Goal: Communication & Community: Answer question/provide support

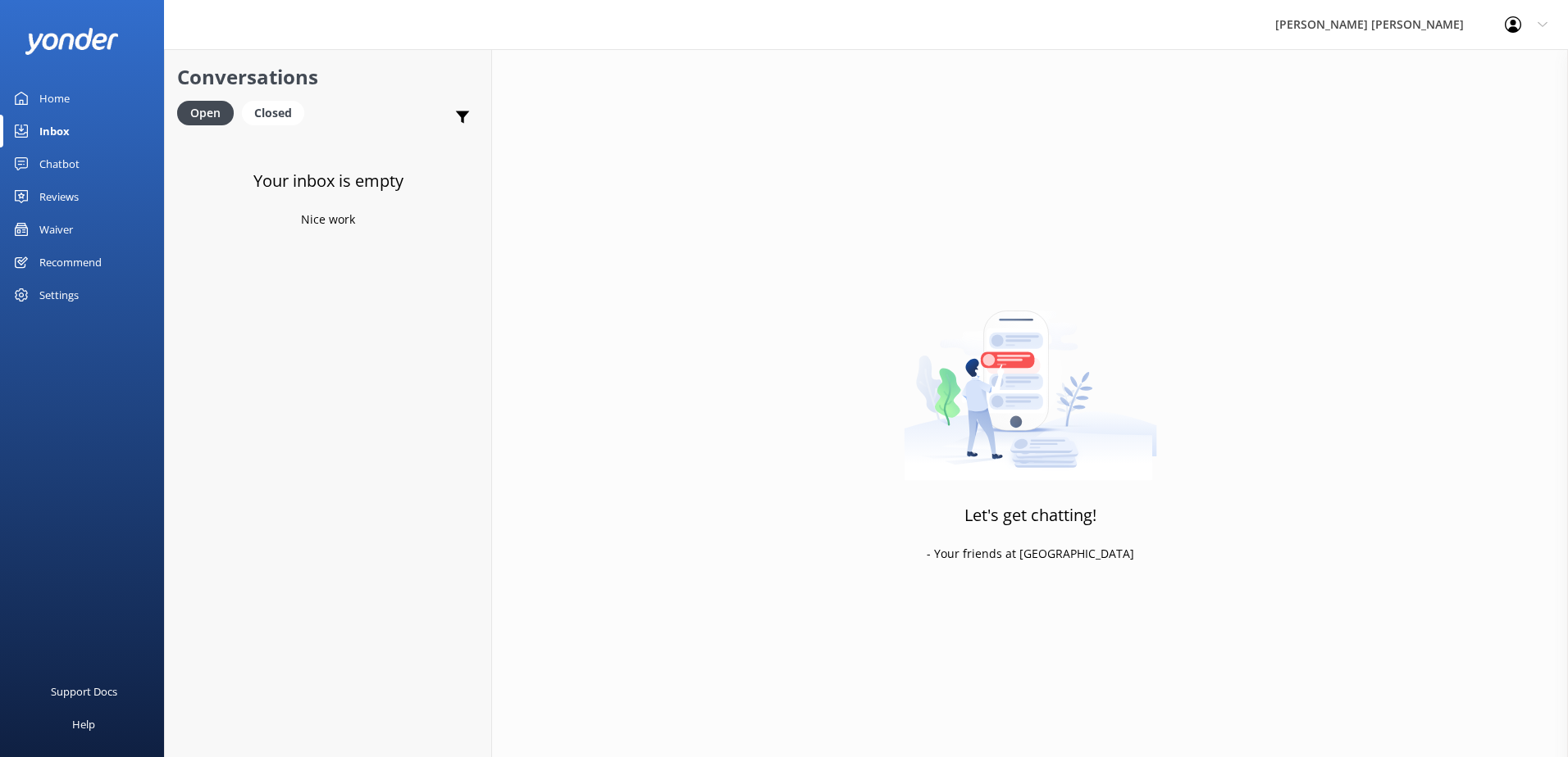
click at [58, 133] on div "Inbox" at bounding box center [54, 131] width 31 height 33
click at [220, 109] on div "Open" at bounding box center [205, 113] width 57 height 25
click at [271, 115] on div "Closed" at bounding box center [272, 113] width 62 height 25
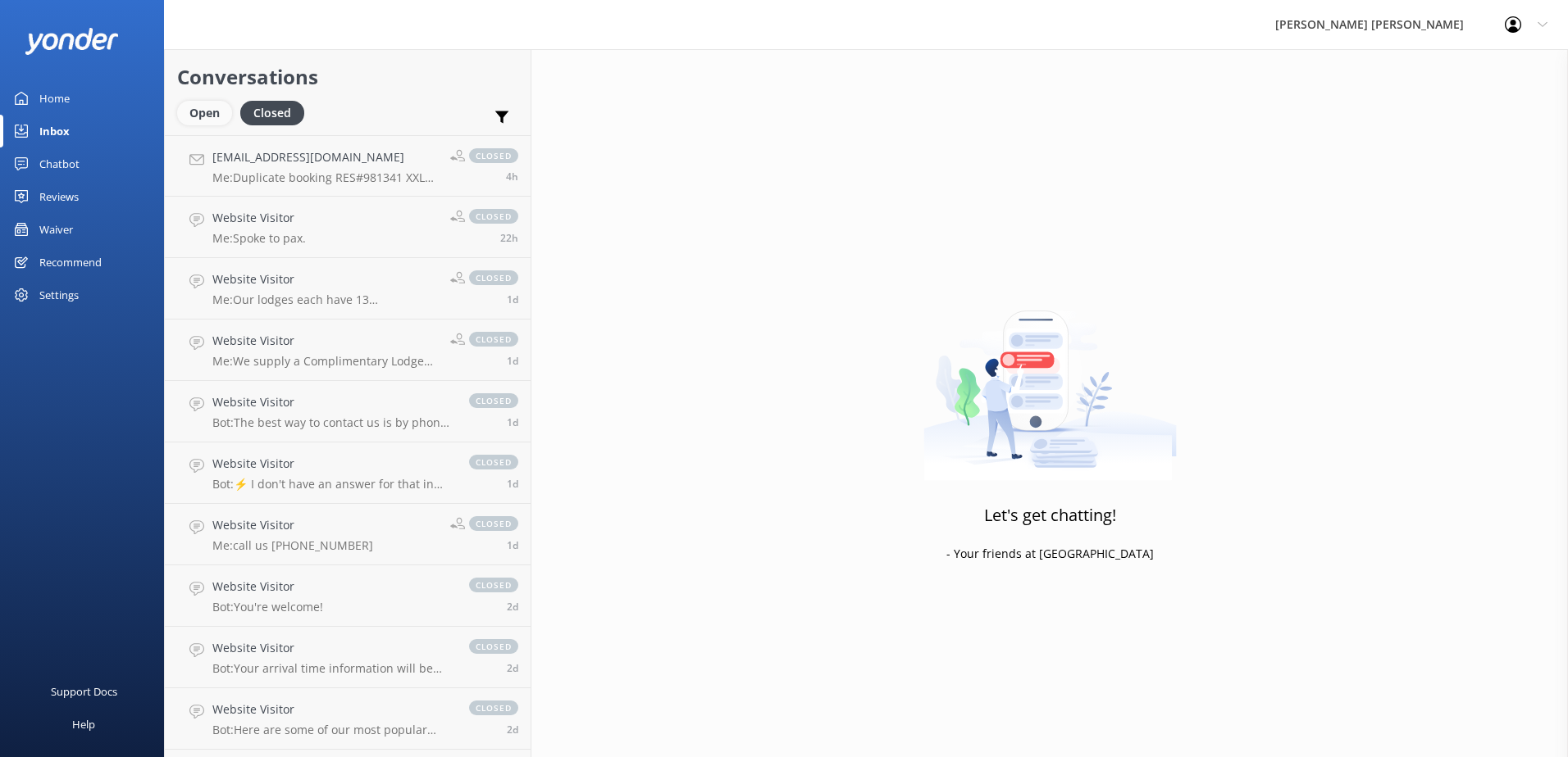
click at [199, 113] on div "Open" at bounding box center [204, 113] width 55 height 25
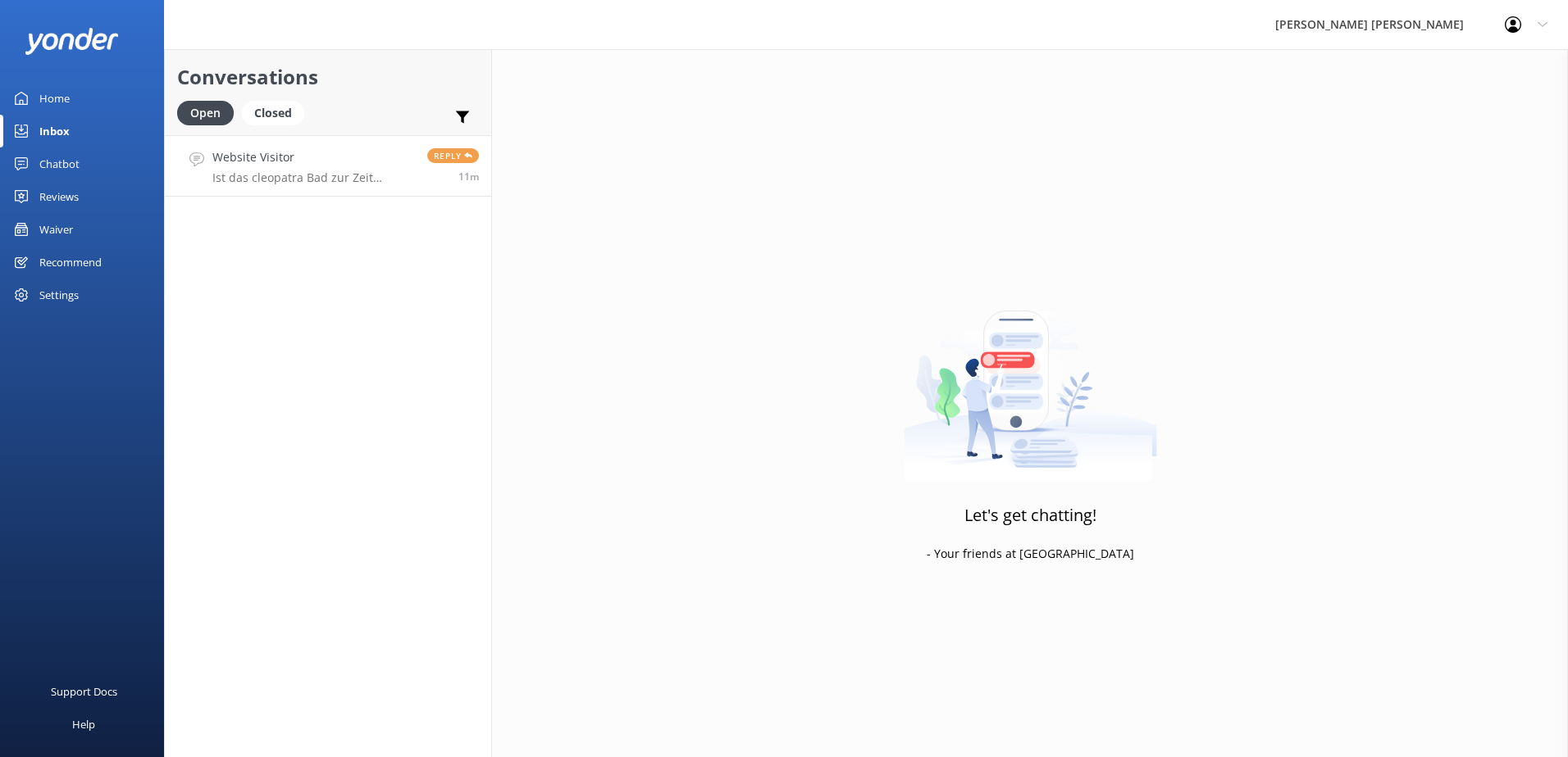
click at [313, 168] on div "Website Visitor Ist das cleopatra Bad zur Zeit geöffnet" at bounding box center [313, 166] width 203 height 36
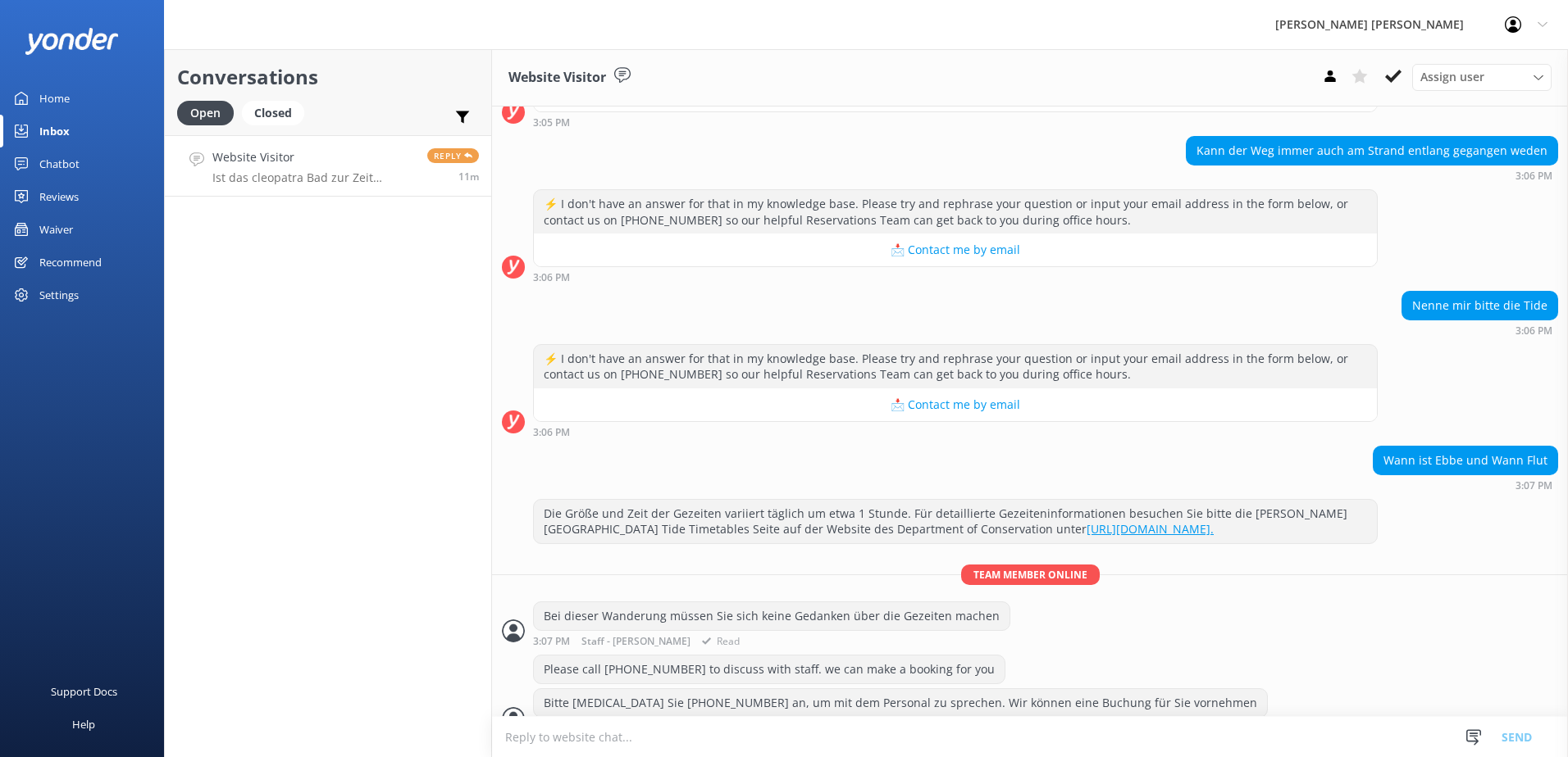
scroll to position [2334, 0]
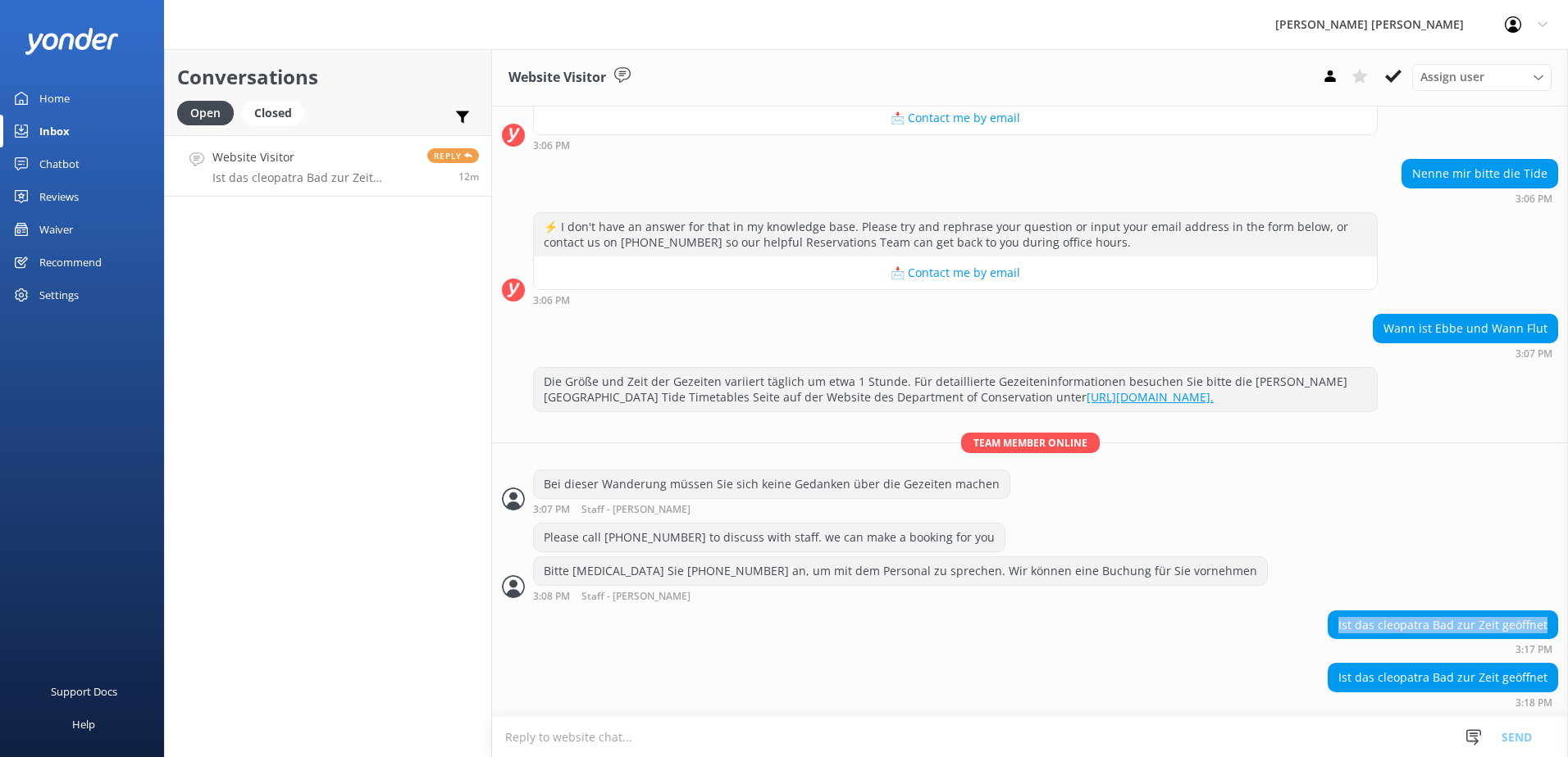
drag, startPoint x: 1330, startPoint y: 626, endPoint x: 1540, endPoint y: 616, distance: 210.2
click at [1540, 616] on div "Ist das cleopatra Bad zur Zeit geöffnet" at bounding box center [1442, 625] width 229 height 28
copy div "Ist das cleopatra Bad zur Zeit geöffnet"
